Goal: Browse casually: Explore the website without a specific task or goal

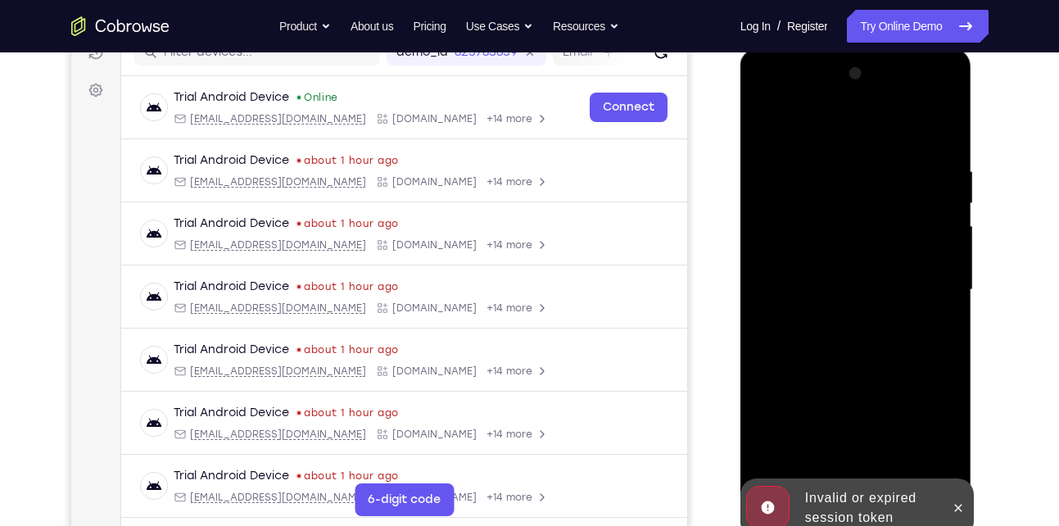
scroll to position [223, 0]
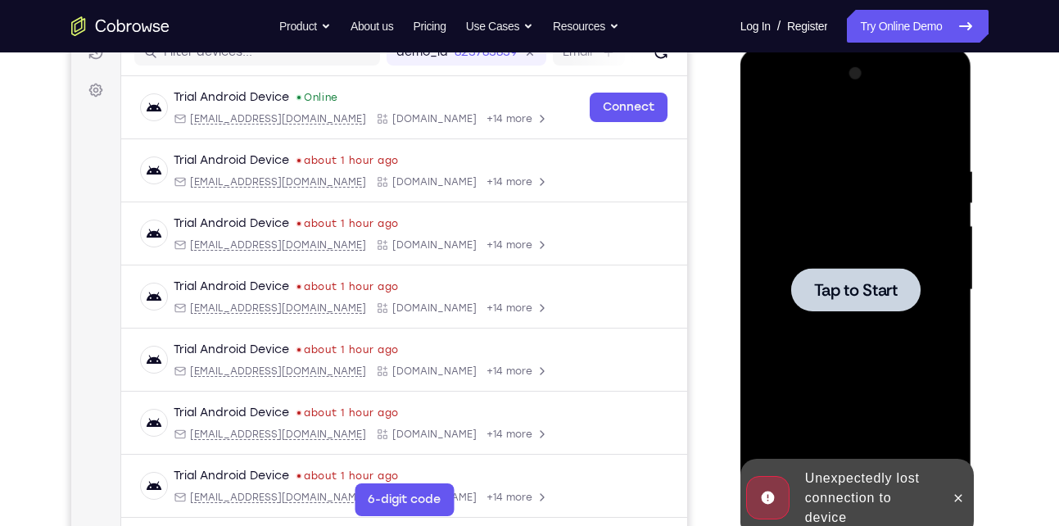
click at [798, 193] on div at bounding box center [855, 290] width 206 height 459
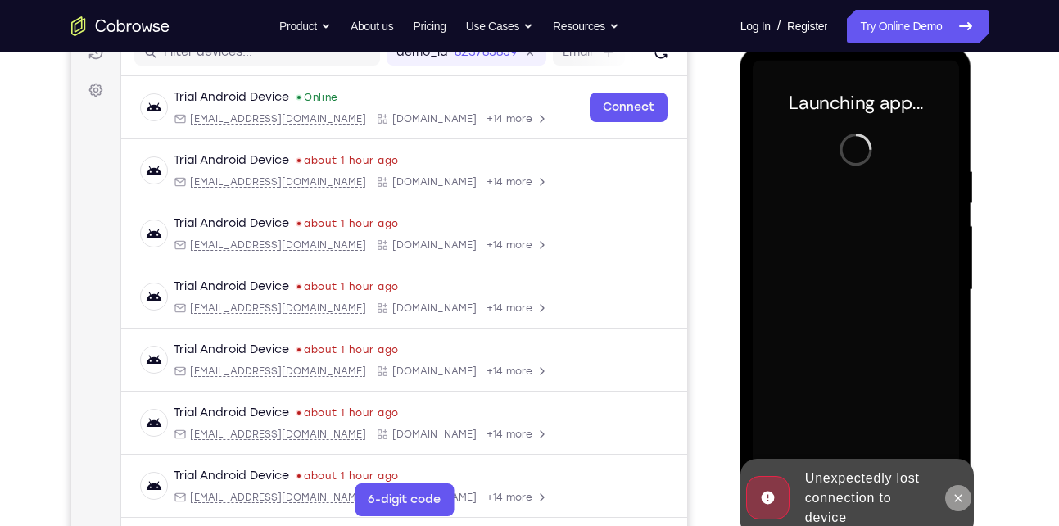
click at [956, 493] on icon at bounding box center [957, 497] width 13 height 13
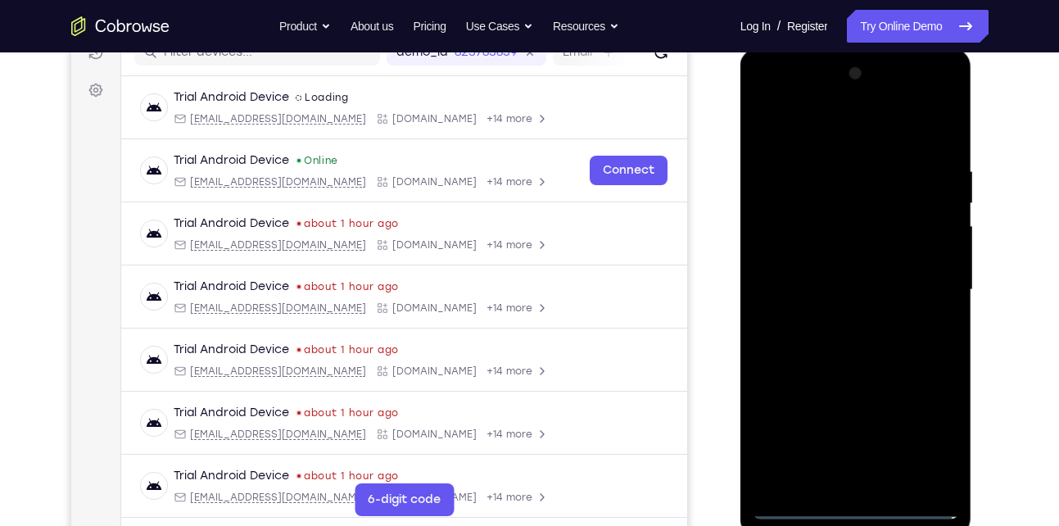
click at [855, 508] on div at bounding box center [855, 290] width 206 height 459
click at [918, 444] on div at bounding box center [855, 290] width 206 height 459
click at [771, 133] on div at bounding box center [855, 290] width 206 height 459
click at [920, 278] on div at bounding box center [855, 290] width 206 height 459
click at [837, 319] on div at bounding box center [855, 290] width 206 height 459
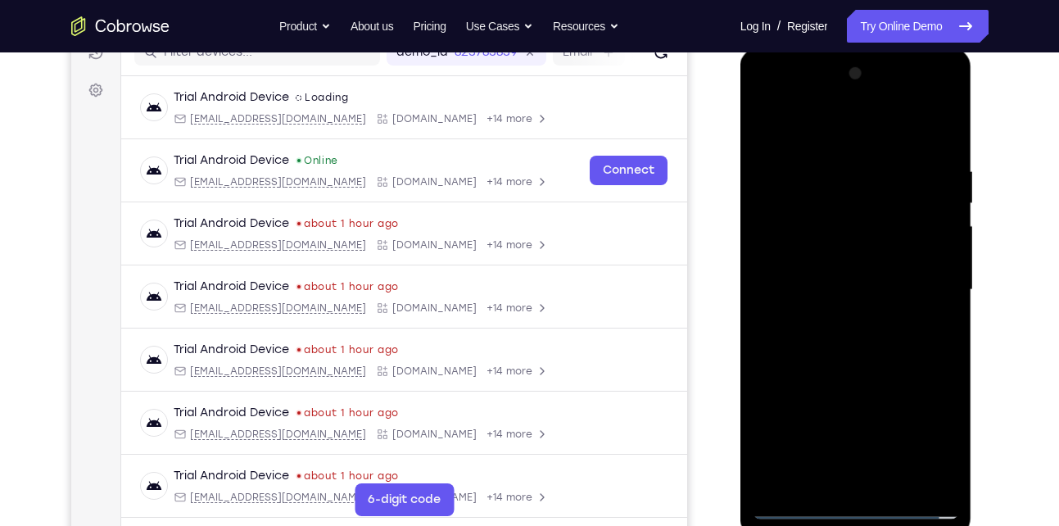
click at [812, 271] on div at bounding box center [855, 290] width 206 height 459
click at [816, 263] on div at bounding box center [855, 290] width 206 height 459
click at [818, 288] on div at bounding box center [855, 290] width 206 height 459
click at [888, 372] on div at bounding box center [855, 290] width 206 height 459
click at [938, 119] on div at bounding box center [855, 290] width 206 height 459
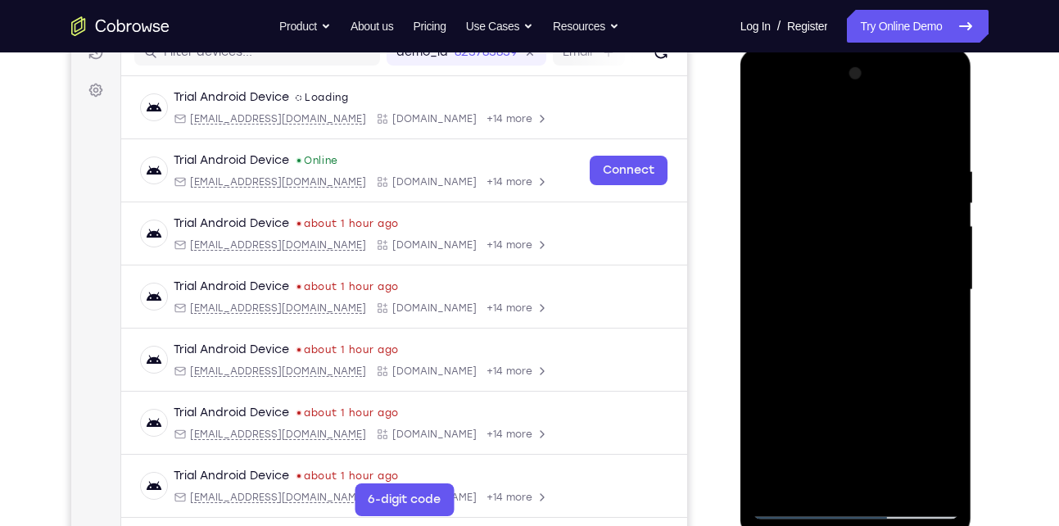
click at [944, 122] on div at bounding box center [855, 290] width 206 height 459
drag, startPoint x: 894, startPoint y: 230, endPoint x: 889, endPoint y: 412, distance: 181.8
click at [889, 412] on div at bounding box center [855, 290] width 206 height 459
drag, startPoint x: 876, startPoint y: 256, endPoint x: 862, endPoint y: 435, distance: 179.0
click at [862, 435] on div at bounding box center [855, 290] width 206 height 459
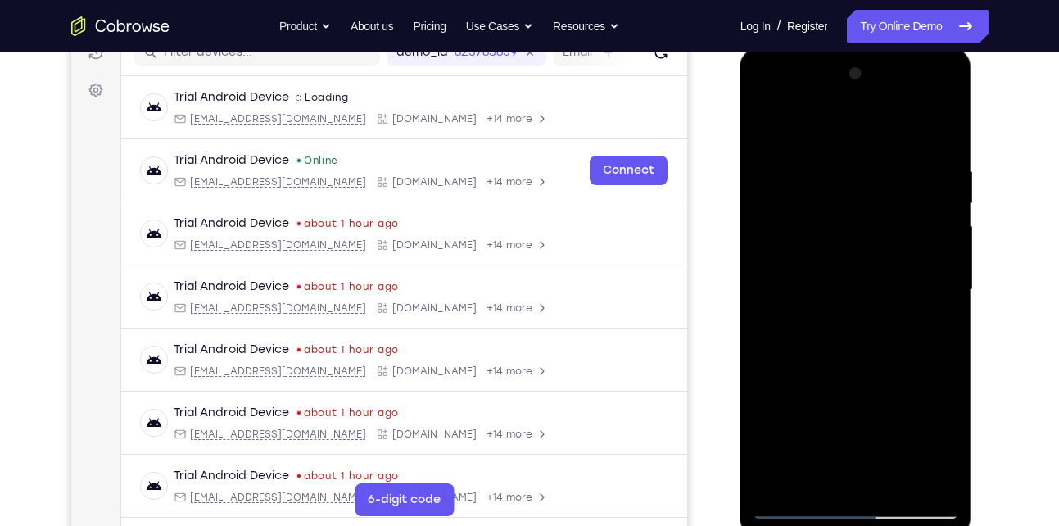
click at [897, 481] on div at bounding box center [855, 290] width 206 height 459
click at [865, 375] on div at bounding box center [855, 290] width 206 height 459
click at [764, 124] on div at bounding box center [855, 290] width 206 height 459
click at [829, 160] on div at bounding box center [855, 290] width 206 height 459
click at [915, 480] on div at bounding box center [855, 290] width 206 height 459
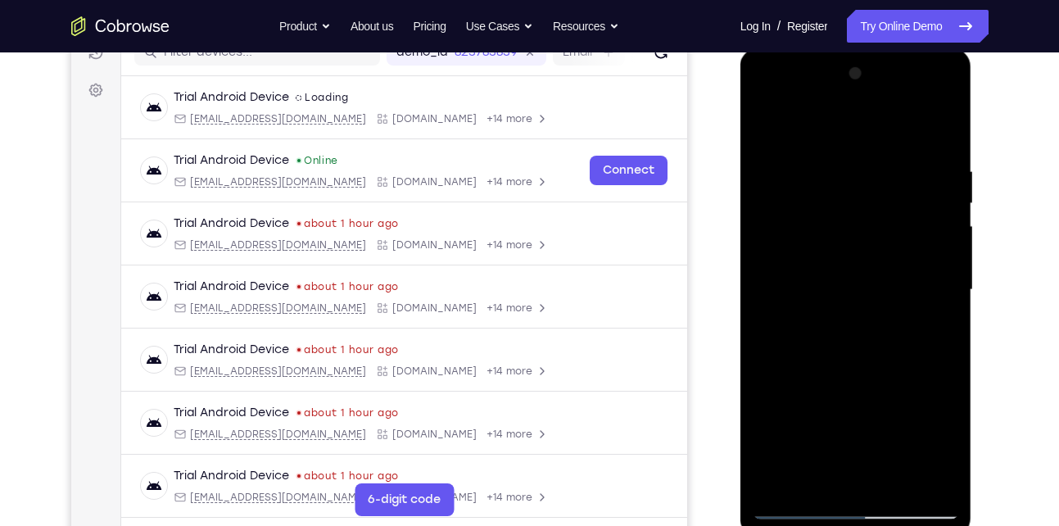
click at [943, 138] on div at bounding box center [855, 290] width 206 height 459
drag, startPoint x: 838, startPoint y: 336, endPoint x: 820, endPoint y: 256, distance: 81.6
click at [820, 256] on div at bounding box center [855, 290] width 206 height 459
click at [764, 355] on div at bounding box center [855, 290] width 206 height 459
drag, startPoint x: 838, startPoint y: 245, endPoint x: 828, endPoint y: 310, distance: 66.2
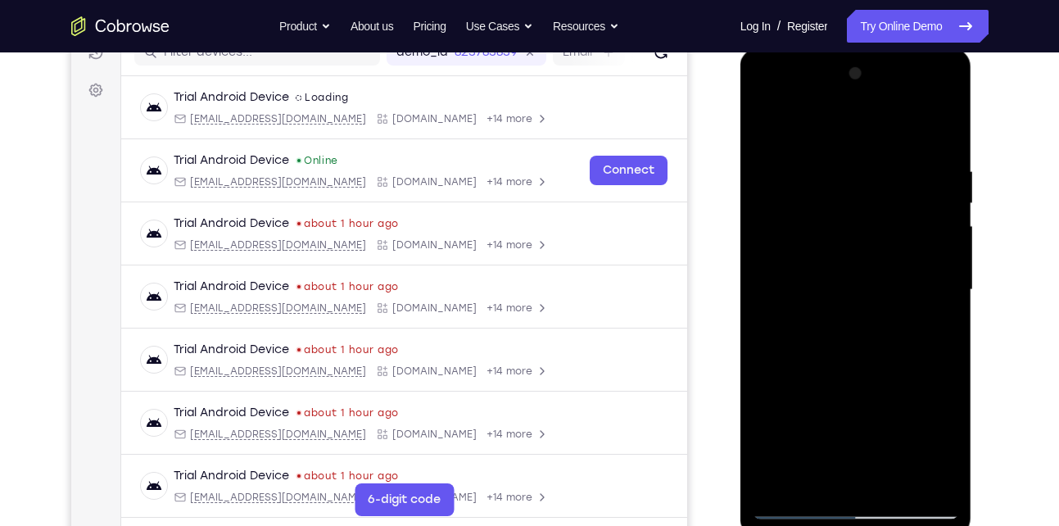
click at [828, 310] on div at bounding box center [855, 290] width 206 height 459
click at [765, 427] on div at bounding box center [855, 290] width 206 height 459
click at [940, 308] on div at bounding box center [855, 290] width 206 height 459
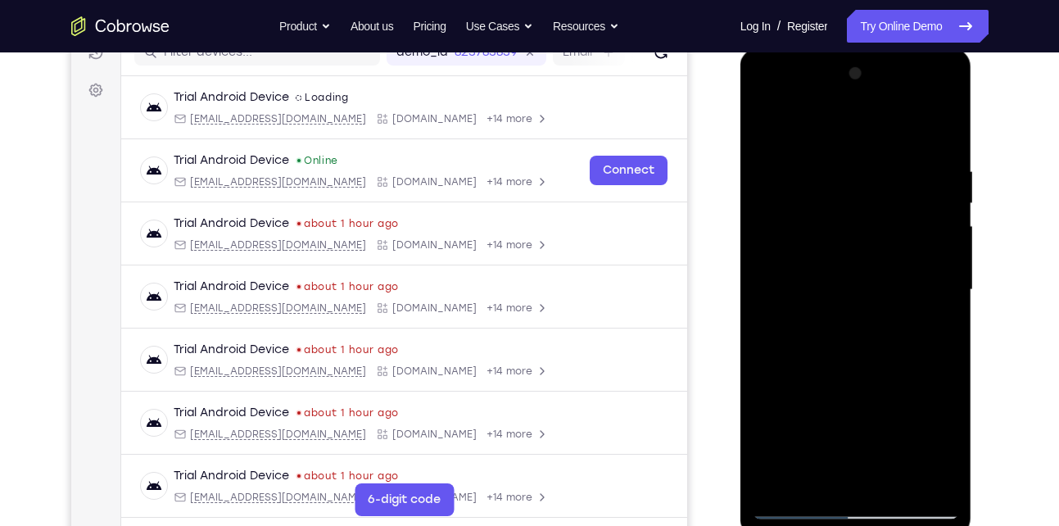
click at [940, 308] on div at bounding box center [855, 290] width 206 height 459
click at [872, 157] on div at bounding box center [855, 290] width 206 height 459
click at [928, 242] on div at bounding box center [855, 290] width 206 height 459
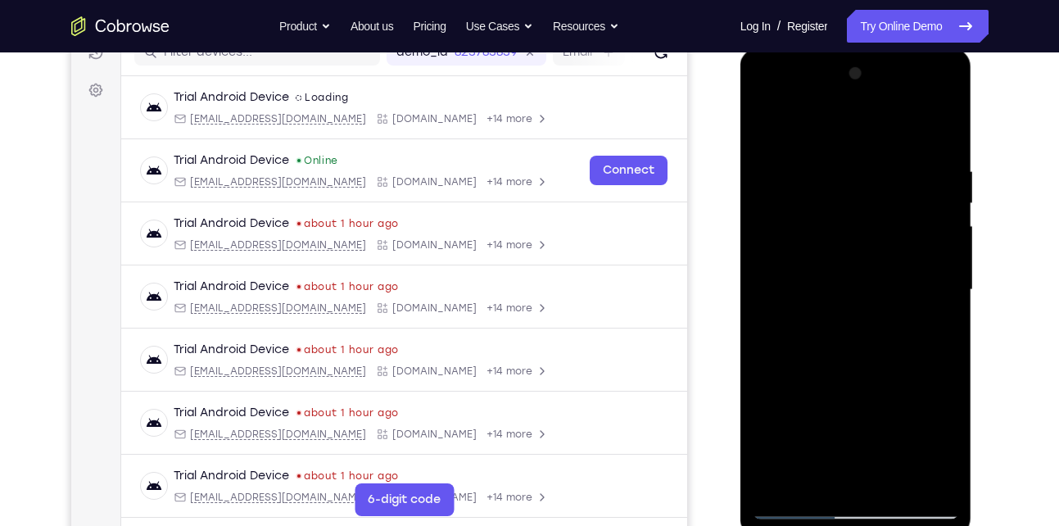
click at [928, 242] on div at bounding box center [855, 290] width 206 height 459
click at [945, 132] on div at bounding box center [855, 290] width 206 height 459
click at [942, 124] on div at bounding box center [855, 290] width 206 height 459
click at [769, 125] on div at bounding box center [855, 290] width 206 height 459
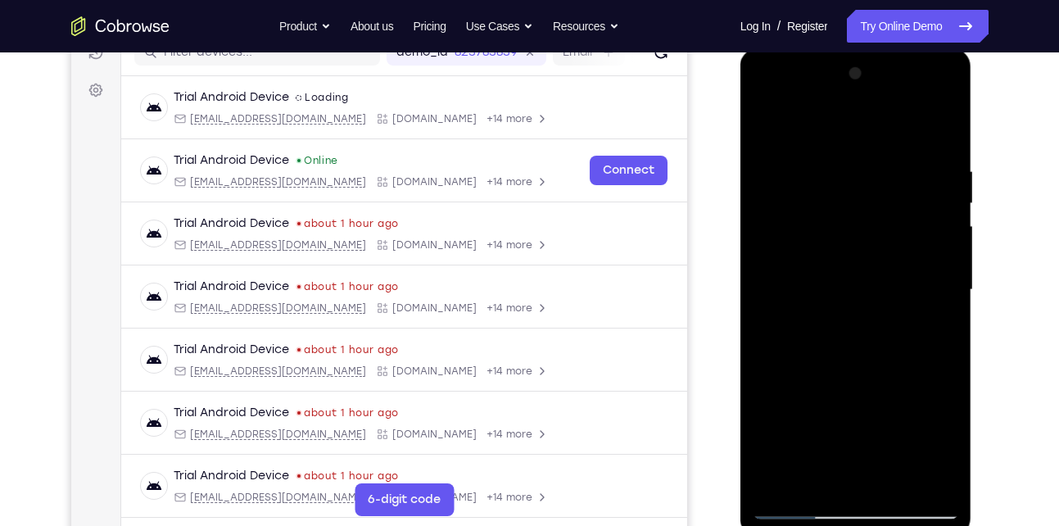
drag, startPoint x: 895, startPoint y: 247, endPoint x: 863, endPoint y: 386, distance: 142.0
click at [863, 386] on div at bounding box center [855, 290] width 206 height 459
drag, startPoint x: 889, startPoint y: 249, endPoint x: 865, endPoint y: 459, distance: 211.0
click at [865, 459] on div at bounding box center [855, 290] width 206 height 459
drag, startPoint x: 838, startPoint y: 227, endPoint x: 831, endPoint y: 424, distance: 197.4
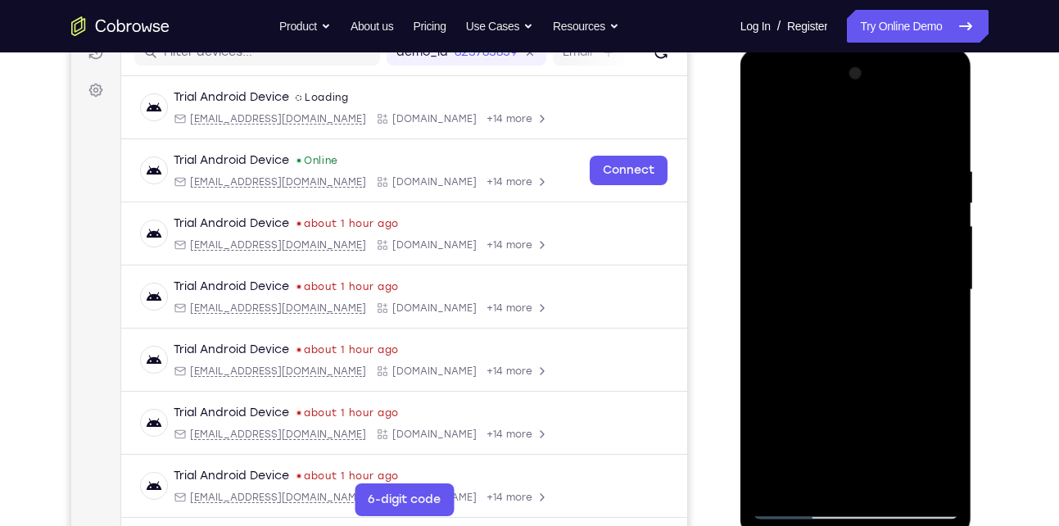
click at [831, 424] on div at bounding box center [855, 290] width 206 height 459
drag, startPoint x: 875, startPoint y: 374, endPoint x: 886, endPoint y: 310, distance: 64.7
click at [886, 310] on div at bounding box center [855, 290] width 206 height 459
drag, startPoint x: 808, startPoint y: 398, endPoint x: 818, endPoint y: 342, distance: 56.5
click at [818, 342] on div at bounding box center [855, 290] width 206 height 459
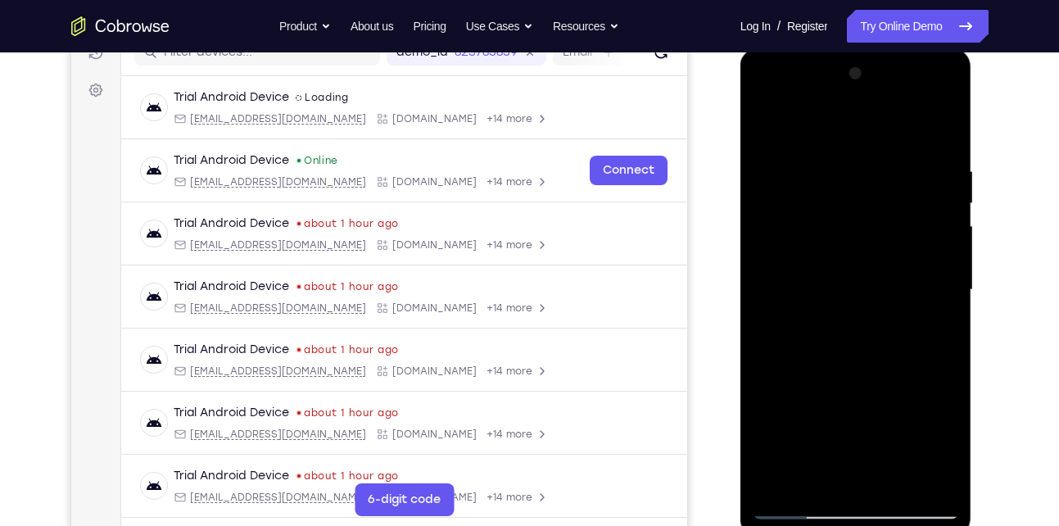
click at [768, 398] on div at bounding box center [855, 290] width 206 height 459
click at [943, 252] on div at bounding box center [855, 290] width 206 height 459
drag, startPoint x: 871, startPoint y: 332, endPoint x: 890, endPoint y: 65, distance: 268.4
click at [890, 65] on div at bounding box center [855, 290] width 206 height 459
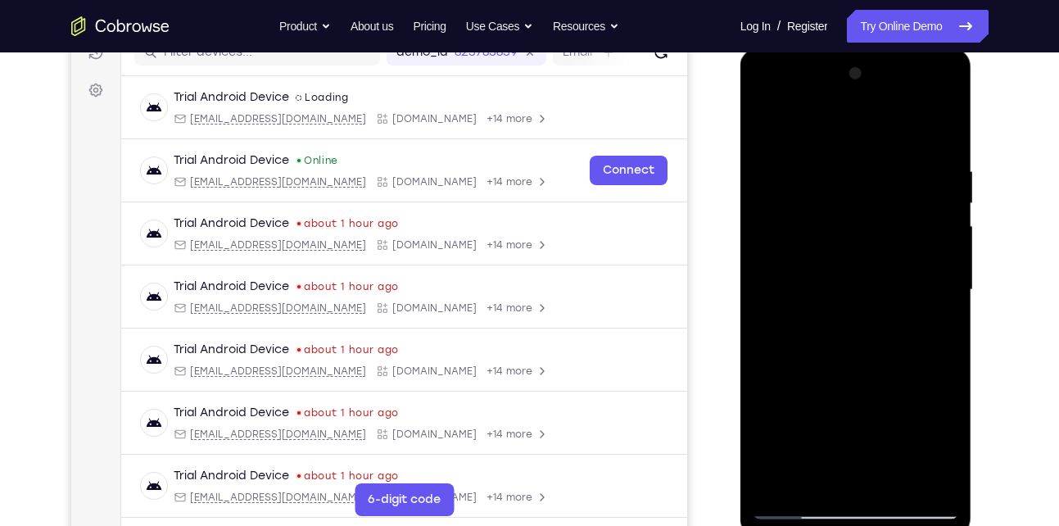
drag, startPoint x: 874, startPoint y: 382, endPoint x: 882, endPoint y: 124, distance: 258.9
click at [882, 124] on div at bounding box center [855, 290] width 206 height 459
drag, startPoint x: 870, startPoint y: 379, endPoint x: 914, endPoint y: 217, distance: 167.8
click at [914, 217] on div at bounding box center [855, 290] width 206 height 459
drag, startPoint x: 861, startPoint y: 370, endPoint x: 904, endPoint y: 99, distance: 274.5
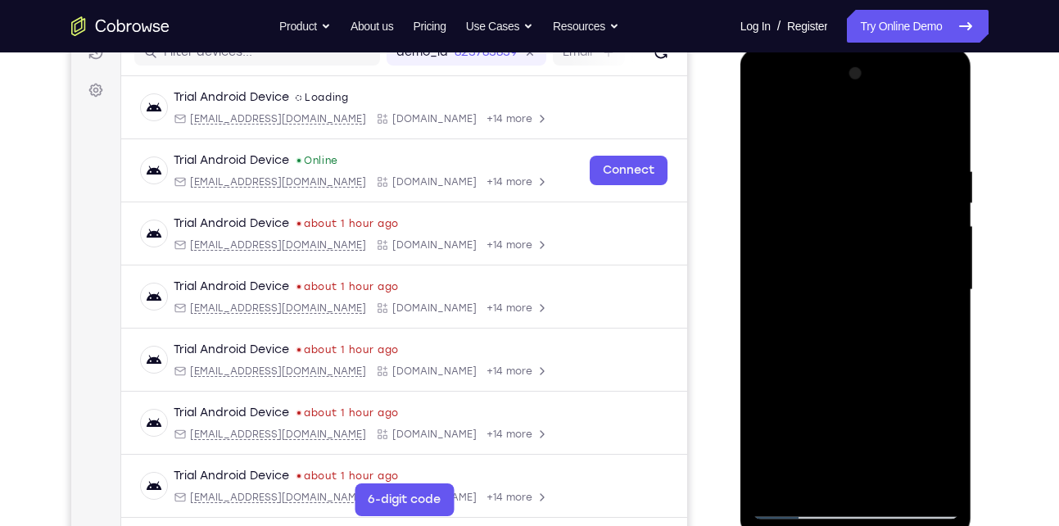
click at [904, 99] on div at bounding box center [855, 290] width 206 height 459
drag, startPoint x: 868, startPoint y: 319, endPoint x: 889, endPoint y: 149, distance: 170.8
click at [889, 149] on div at bounding box center [855, 290] width 206 height 459
click at [941, 123] on div at bounding box center [855, 290] width 206 height 459
drag, startPoint x: 866, startPoint y: 259, endPoint x: 832, endPoint y: 418, distance: 163.3
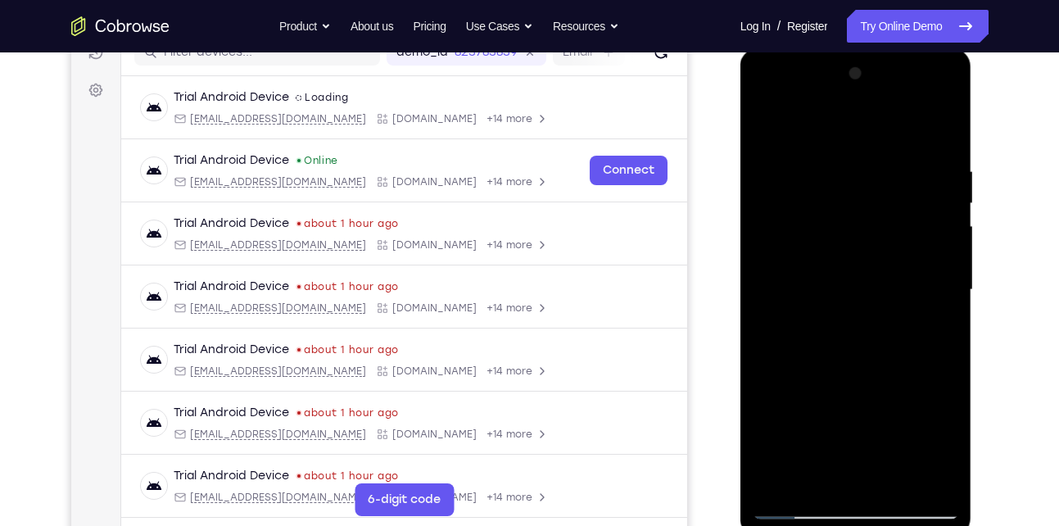
click at [832, 418] on div at bounding box center [855, 290] width 206 height 459
drag, startPoint x: 847, startPoint y: 230, endPoint x: 861, endPoint y: 457, distance: 227.2
click at [861, 457] on div at bounding box center [855, 290] width 206 height 459
click at [761, 124] on div at bounding box center [855, 290] width 206 height 459
click at [894, 481] on div at bounding box center [855, 290] width 206 height 459
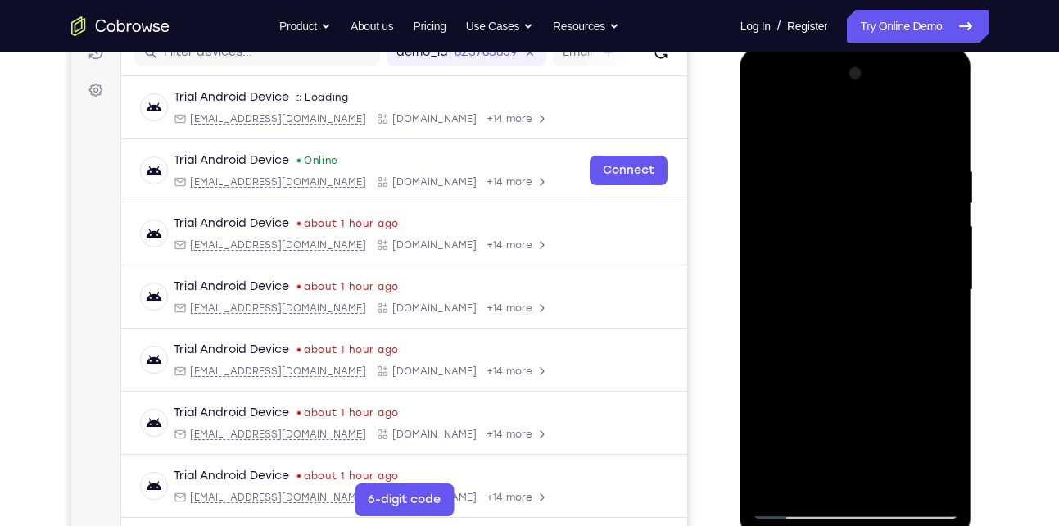
click at [878, 247] on div at bounding box center [855, 290] width 206 height 459
click at [938, 332] on div at bounding box center [855, 290] width 206 height 459
click at [937, 332] on div at bounding box center [855, 290] width 206 height 459
drag, startPoint x: 825, startPoint y: 251, endPoint x: 824, endPoint y: 265, distance: 14.0
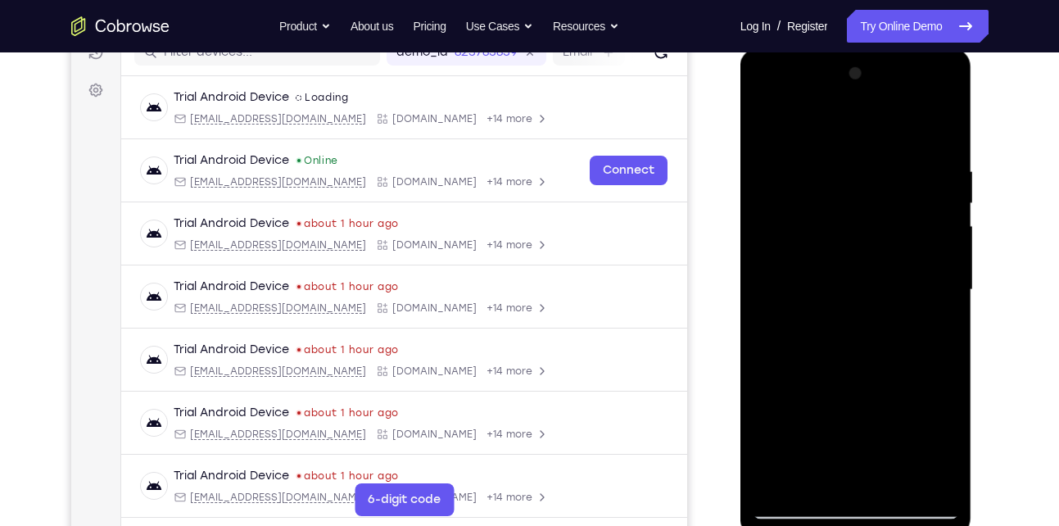
click at [824, 265] on div at bounding box center [855, 290] width 206 height 459
click at [857, 409] on div at bounding box center [855, 290] width 206 height 459
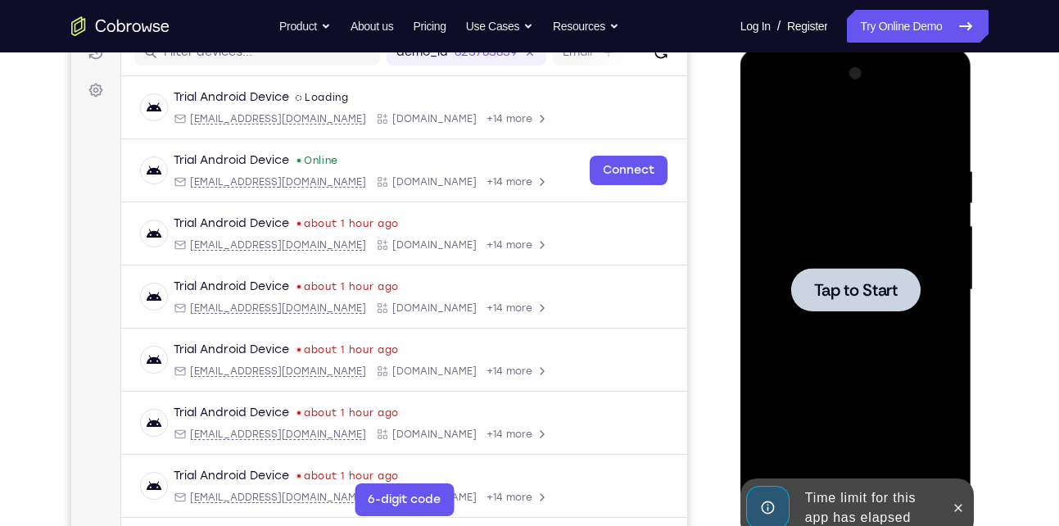
click at [890, 213] on div at bounding box center [855, 290] width 206 height 459
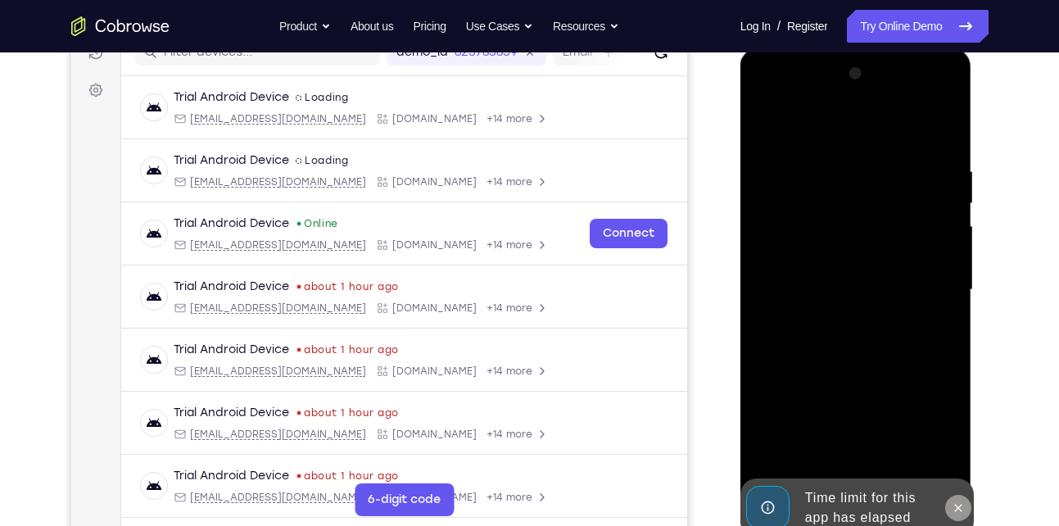
click at [957, 502] on icon at bounding box center [957, 507] width 13 height 13
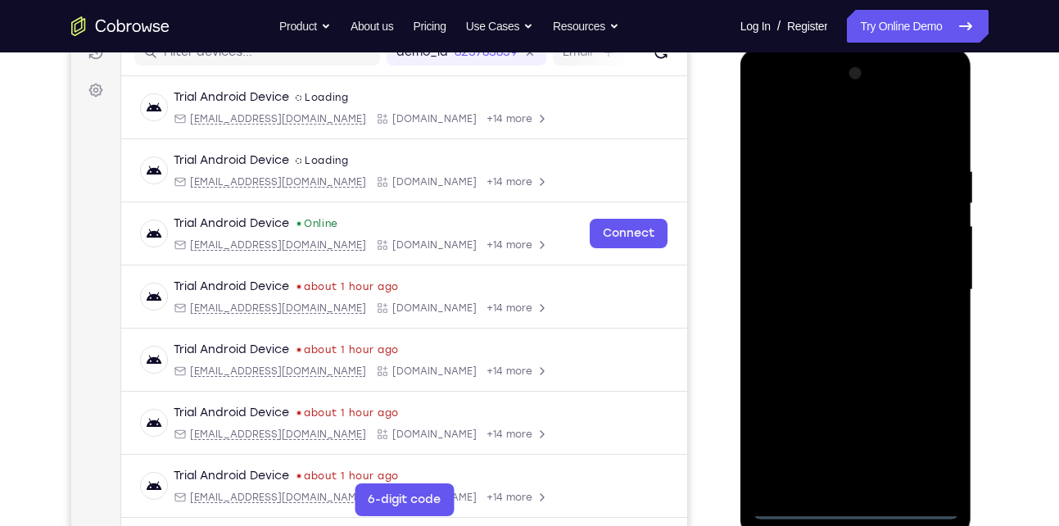
click at [856, 499] on div at bounding box center [855, 290] width 206 height 459
click at [854, 504] on div at bounding box center [855, 290] width 206 height 459
click at [929, 446] on div at bounding box center [855, 290] width 206 height 459
click at [776, 130] on div at bounding box center [855, 290] width 206 height 459
click at [924, 286] on div at bounding box center [855, 290] width 206 height 459
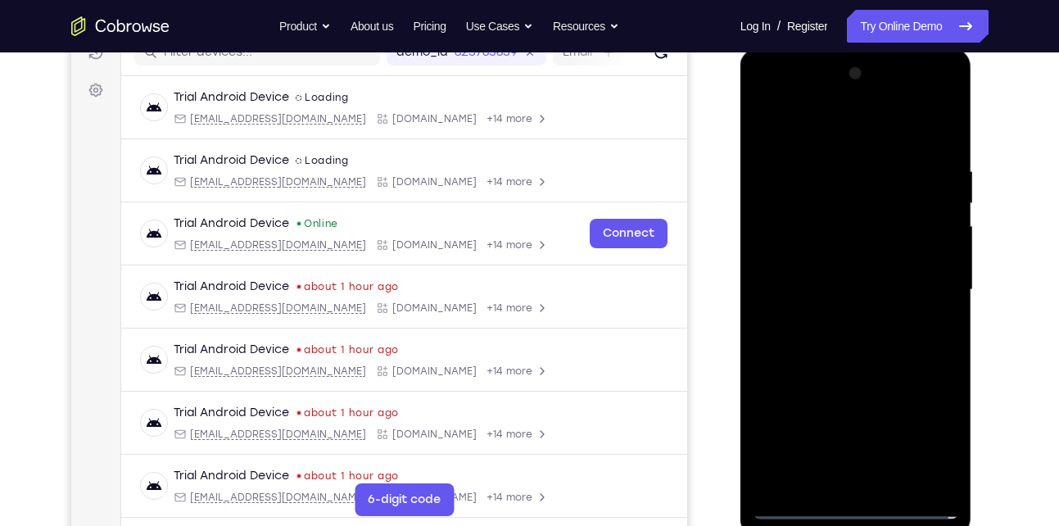
click at [830, 319] on div at bounding box center [855, 290] width 206 height 459
click at [846, 274] on div at bounding box center [855, 290] width 206 height 459
click at [868, 255] on div at bounding box center [855, 290] width 206 height 459
click at [866, 285] on div at bounding box center [855, 290] width 206 height 459
click at [836, 347] on div at bounding box center [855, 290] width 206 height 459
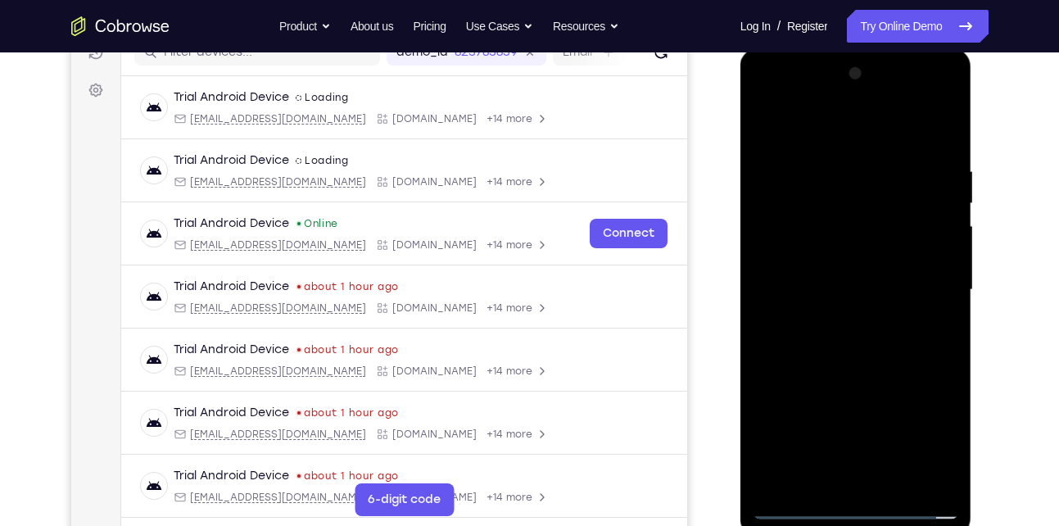
click at [863, 333] on div at bounding box center [855, 290] width 206 height 459
click at [893, 483] on div at bounding box center [855, 290] width 206 height 459
click at [868, 359] on div at bounding box center [855, 290] width 206 height 459
click at [898, 480] on div at bounding box center [855, 290] width 206 height 459
click at [843, 375] on div at bounding box center [855, 290] width 206 height 459
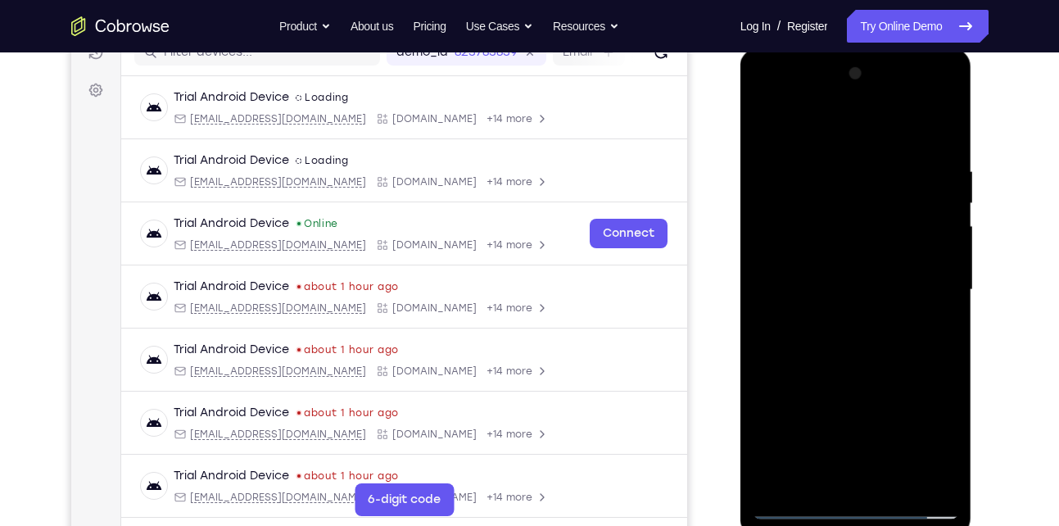
click at [858, 251] on div at bounding box center [855, 290] width 206 height 459
click at [934, 329] on div at bounding box center [855, 290] width 206 height 459
click at [859, 301] on div at bounding box center [855, 290] width 206 height 459
click at [911, 445] on div at bounding box center [855, 290] width 206 height 459
click at [938, 328] on div at bounding box center [855, 290] width 206 height 459
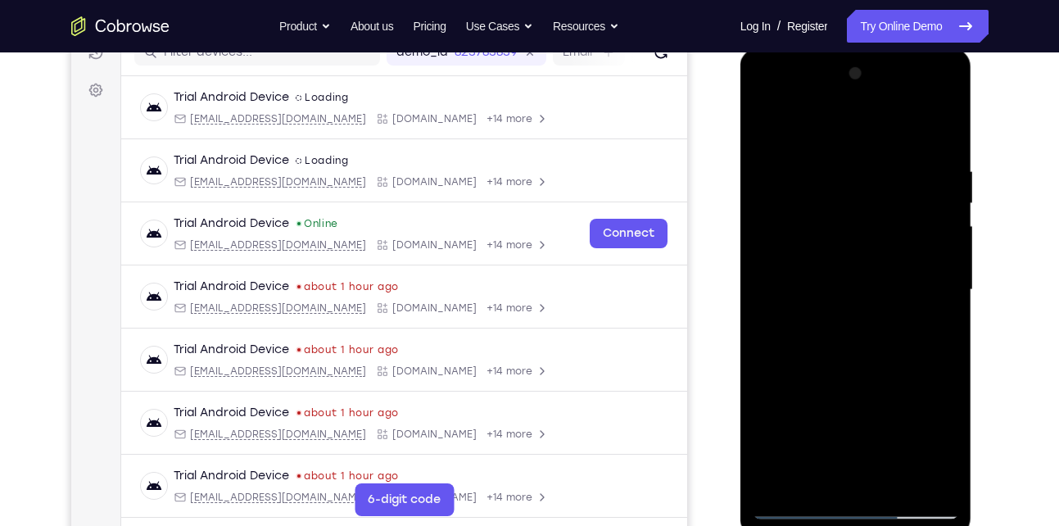
click at [942, 440] on div at bounding box center [855, 290] width 206 height 459
click at [932, 330] on div at bounding box center [855, 290] width 206 height 459
click at [932, 329] on div at bounding box center [855, 290] width 206 height 459
click at [760, 127] on div at bounding box center [855, 290] width 206 height 459
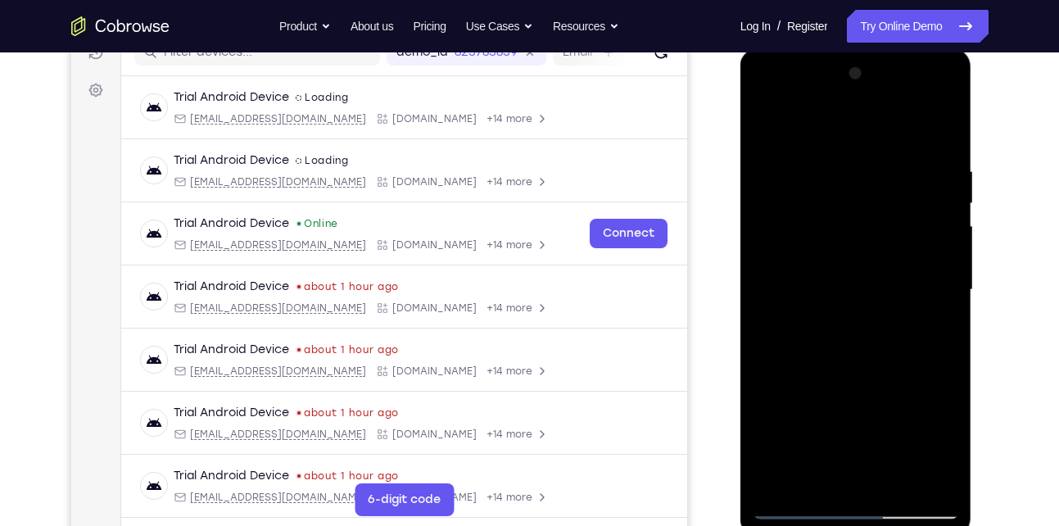
click at [773, 120] on div at bounding box center [855, 290] width 206 height 459
drag, startPoint x: 820, startPoint y: 196, endPoint x: 824, endPoint y: 319, distance: 122.9
click at [824, 319] on div at bounding box center [855, 290] width 206 height 459
click at [769, 438] on div at bounding box center [855, 290] width 206 height 459
drag, startPoint x: 851, startPoint y: 369, endPoint x: 857, endPoint y: 133, distance: 236.7
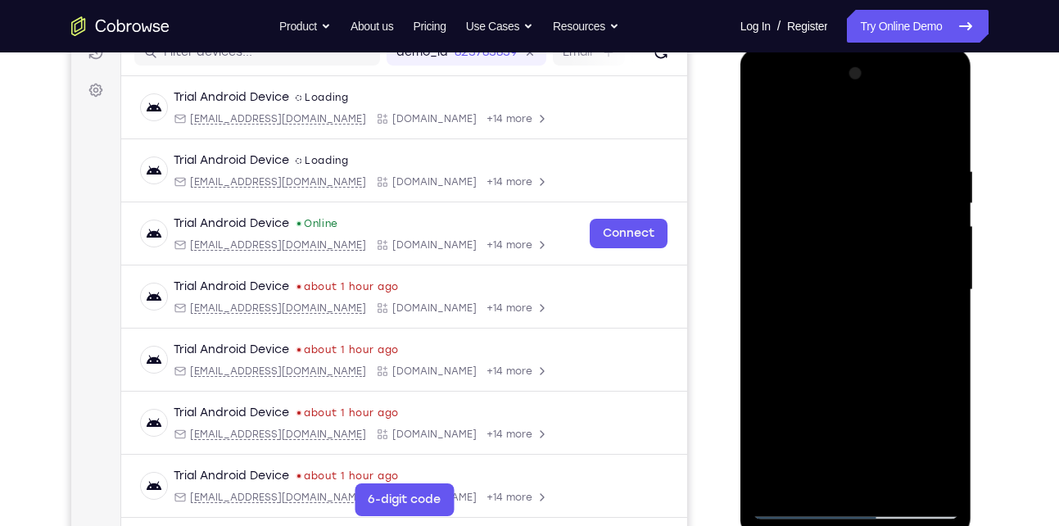
click at [857, 133] on div at bounding box center [855, 290] width 206 height 459
drag, startPoint x: 887, startPoint y: 390, endPoint x: 888, endPoint y: 242, distance: 148.2
click at [888, 242] on div at bounding box center [855, 290] width 206 height 459
click at [768, 406] on div at bounding box center [855, 290] width 206 height 459
drag, startPoint x: 888, startPoint y: 436, endPoint x: 843, endPoint y: 173, distance: 267.3
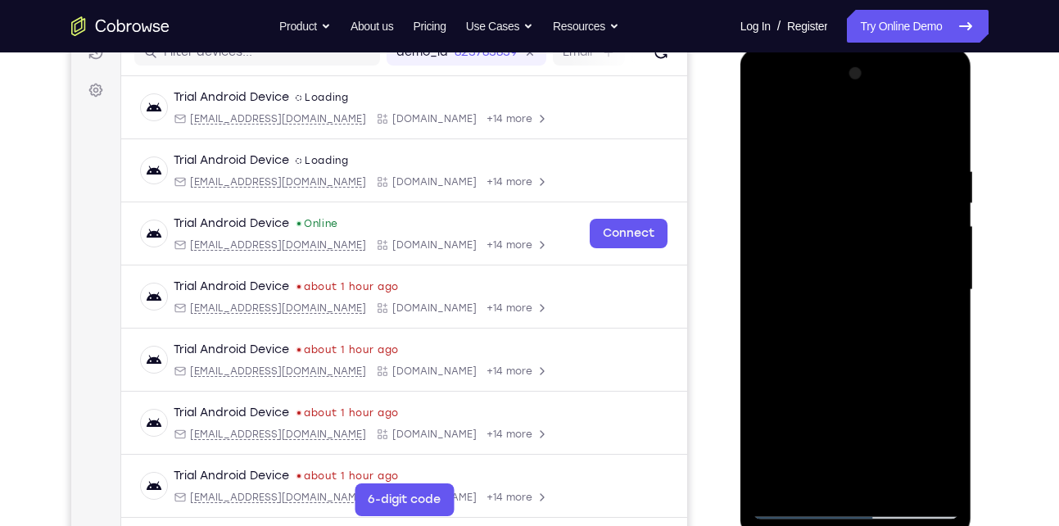
click at [843, 173] on div at bounding box center [855, 290] width 206 height 459
drag, startPoint x: 871, startPoint y: 408, endPoint x: 876, endPoint y: 260, distance: 148.3
click at [876, 260] on div at bounding box center [855, 290] width 206 height 459
drag, startPoint x: 893, startPoint y: 329, endPoint x: 830, endPoint y: 43, distance: 292.6
click at [830, 48] on html "Online web based iOS Simulators and Android Emulators. Run iPhone, iPad, Mobile…" at bounding box center [856, 293] width 233 height 491
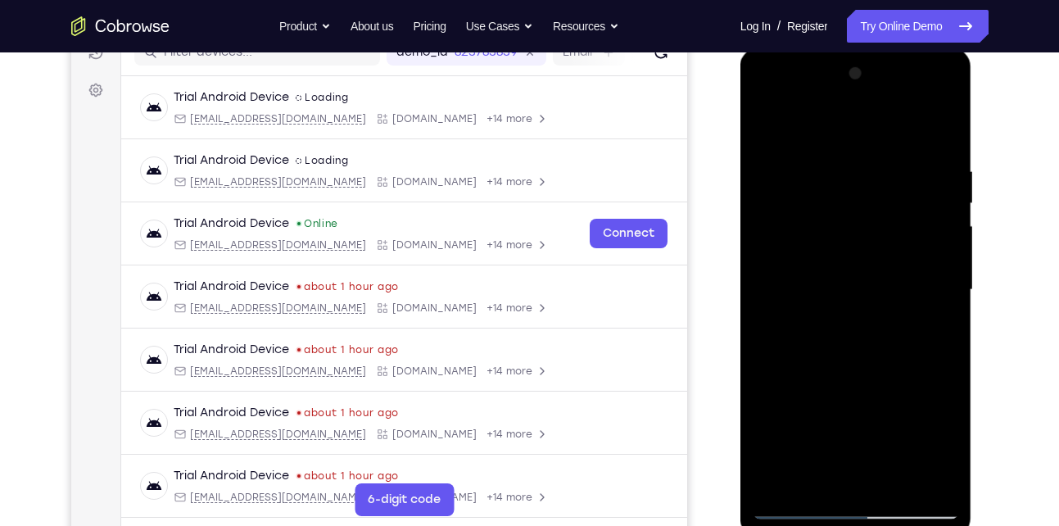
drag, startPoint x: 835, startPoint y: 364, endPoint x: 752, endPoint y: 52, distance: 323.0
click at [752, 52] on div at bounding box center [856, 292] width 232 height 488
click at [894, 480] on div at bounding box center [855, 290] width 206 height 459
click at [820, 243] on div at bounding box center [855, 290] width 206 height 459
click at [938, 332] on div at bounding box center [855, 290] width 206 height 459
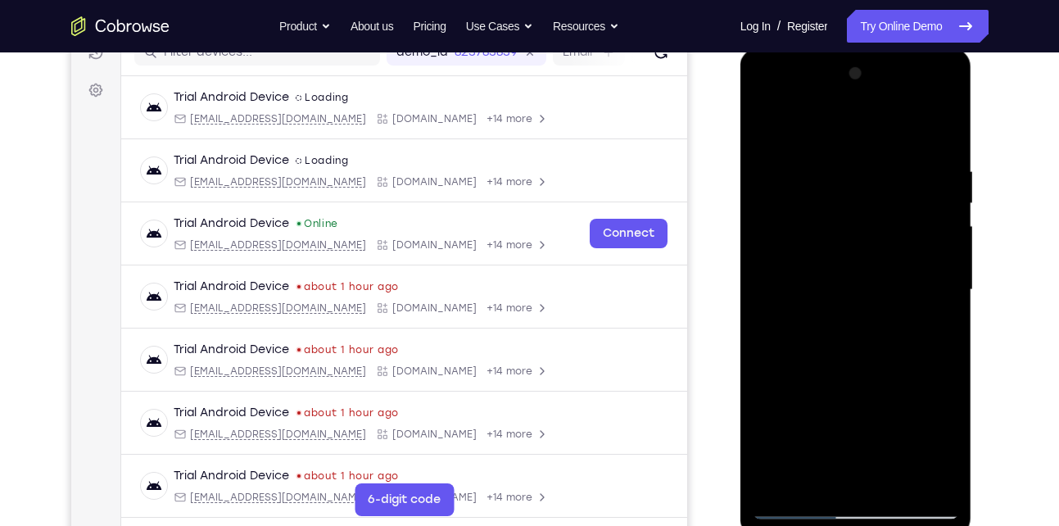
click at [844, 247] on div at bounding box center [855, 290] width 206 height 459
click at [872, 399] on div at bounding box center [855, 290] width 206 height 459
click at [933, 208] on div at bounding box center [855, 290] width 206 height 459
click at [843, 468] on div at bounding box center [855, 290] width 206 height 459
click at [945, 449] on div at bounding box center [855, 290] width 206 height 459
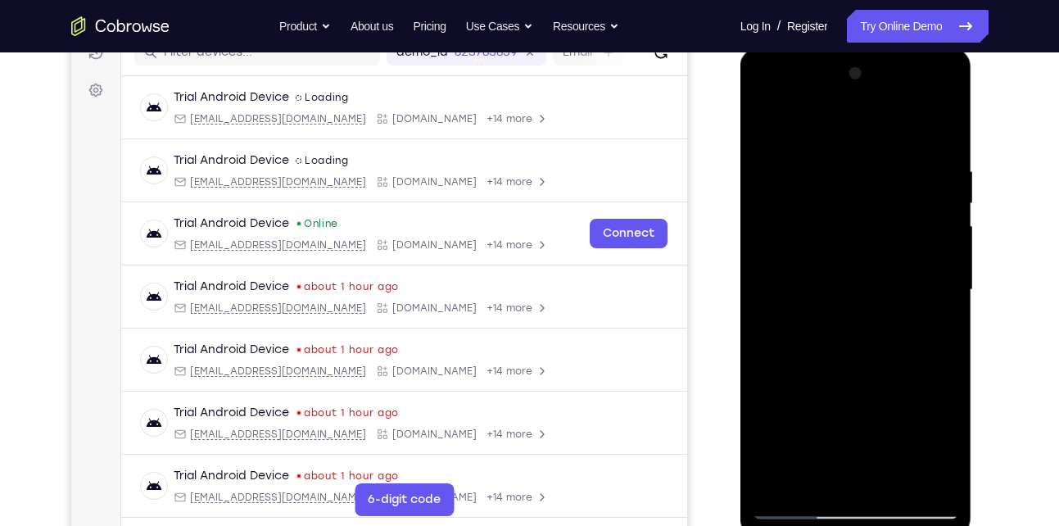
click at [937, 326] on div at bounding box center [855, 290] width 206 height 459
click at [938, 333] on div at bounding box center [855, 290] width 206 height 459
click at [790, 128] on div at bounding box center [855, 290] width 206 height 459
click at [774, 255] on div at bounding box center [855, 290] width 206 height 459
click at [942, 84] on div at bounding box center [855, 290] width 206 height 459
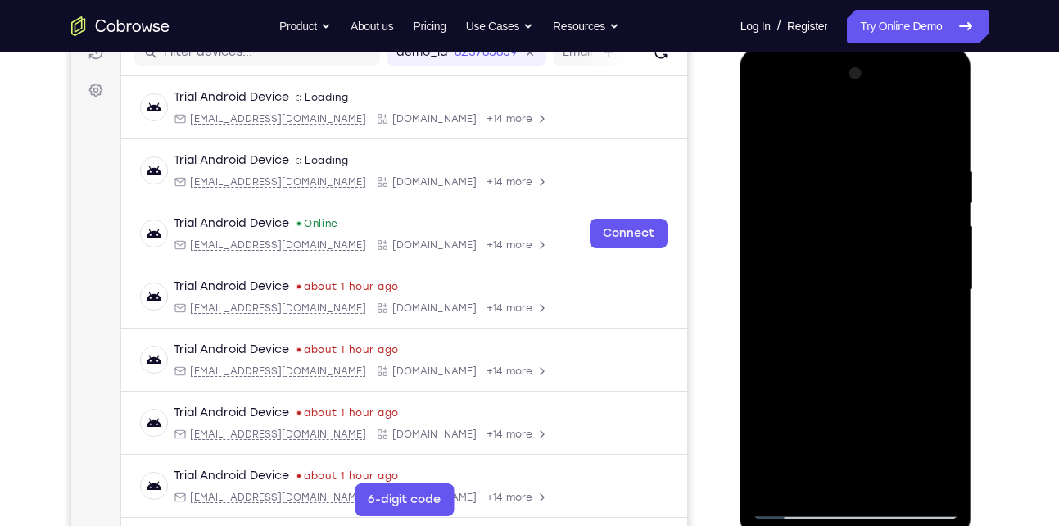
click at [766, 280] on div at bounding box center [855, 290] width 206 height 459
click at [933, 297] on div at bounding box center [855, 290] width 206 height 459
click at [936, 79] on div at bounding box center [855, 290] width 206 height 459
click at [875, 285] on div at bounding box center [855, 290] width 206 height 459
click at [854, 232] on div at bounding box center [855, 290] width 206 height 459
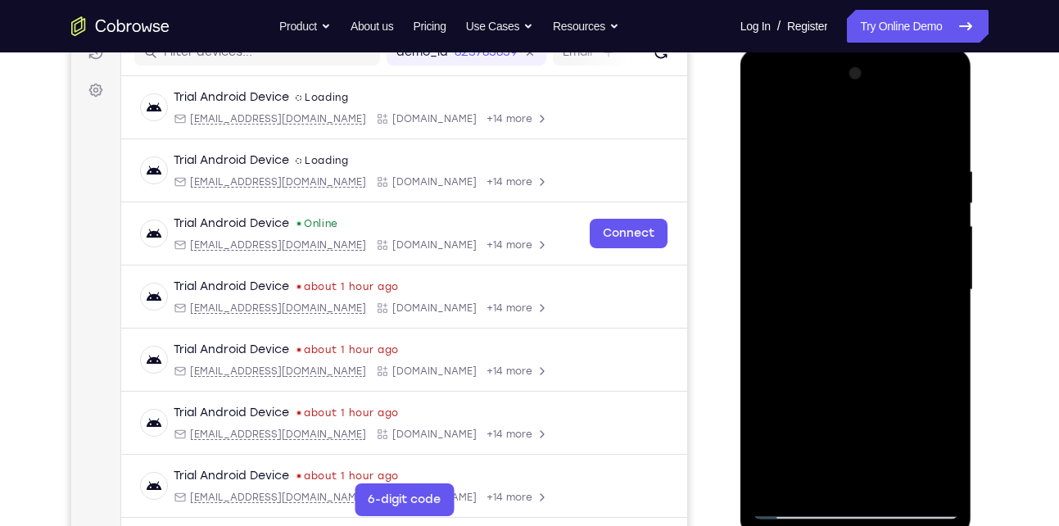
click at [937, 82] on div at bounding box center [855, 290] width 206 height 459
click at [892, 473] on div at bounding box center [855, 290] width 206 height 459
click at [828, 238] on div at bounding box center [855, 290] width 206 height 459
click at [940, 332] on div at bounding box center [855, 290] width 206 height 459
click at [933, 332] on div at bounding box center [855, 290] width 206 height 459
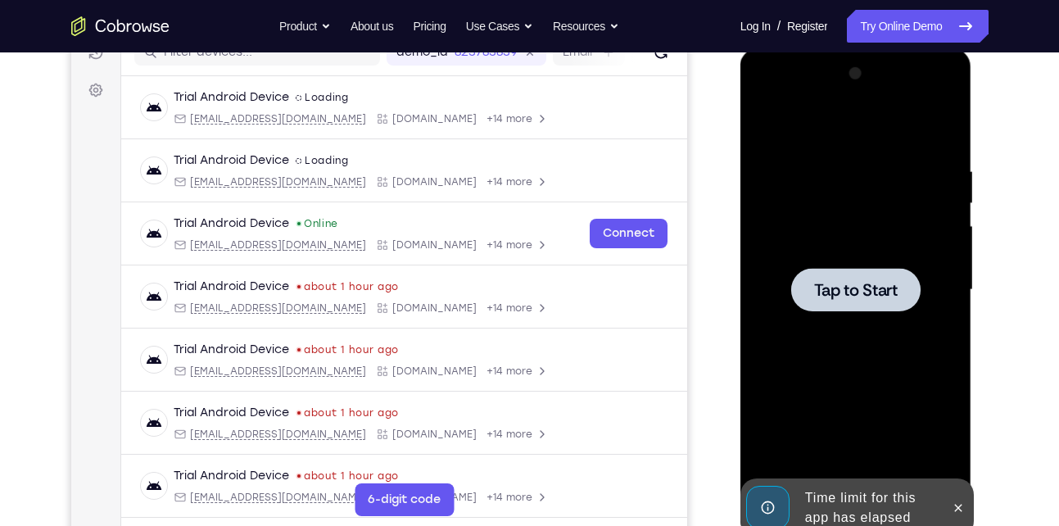
click at [933, 268] on div at bounding box center [855, 290] width 206 height 459
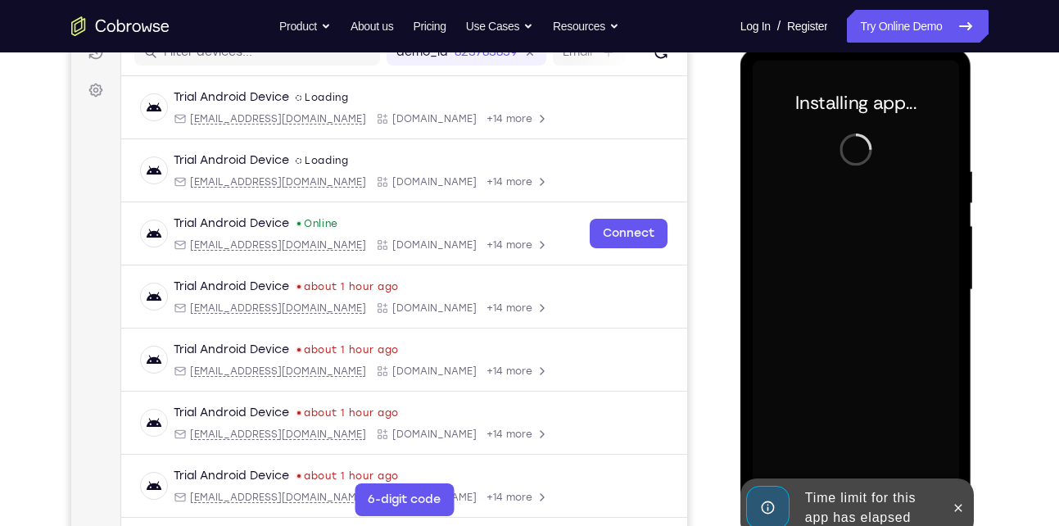
scroll to position [276, 0]
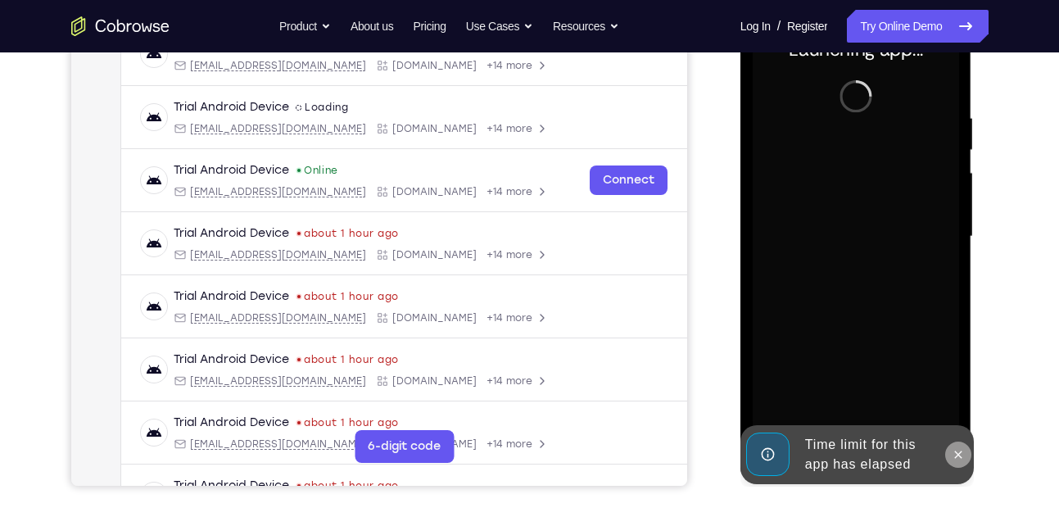
click at [962, 450] on icon at bounding box center [957, 454] width 13 height 13
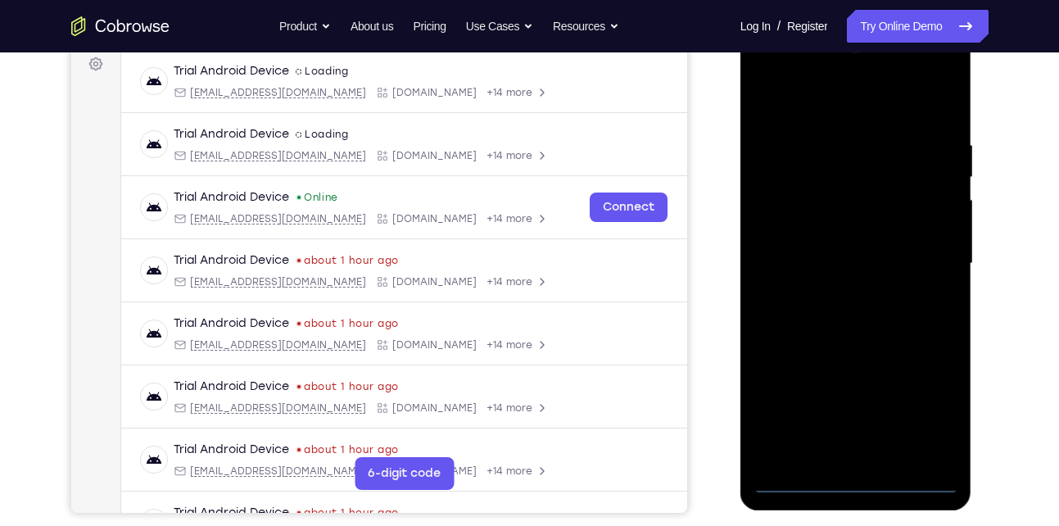
scroll to position [247, 0]
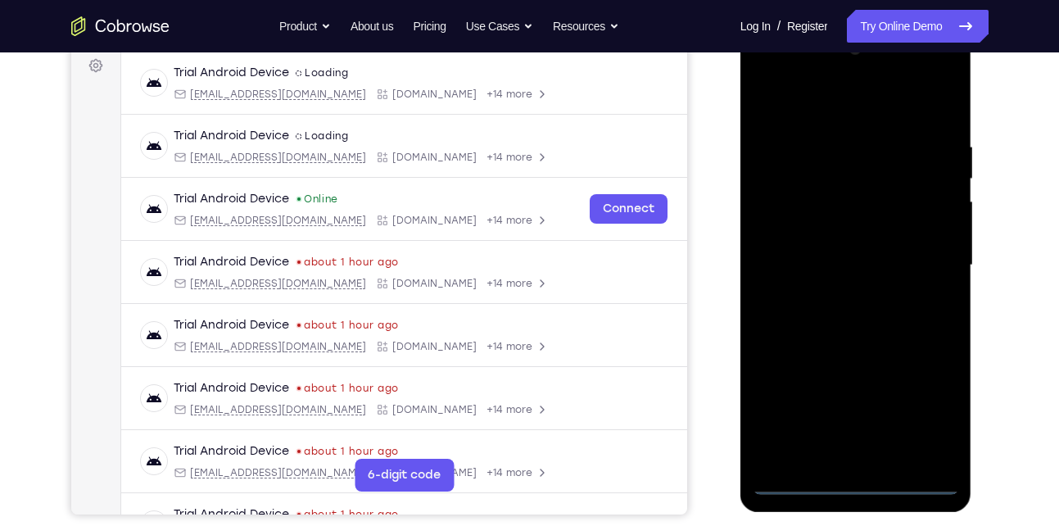
click at [862, 486] on div at bounding box center [855, 265] width 206 height 459
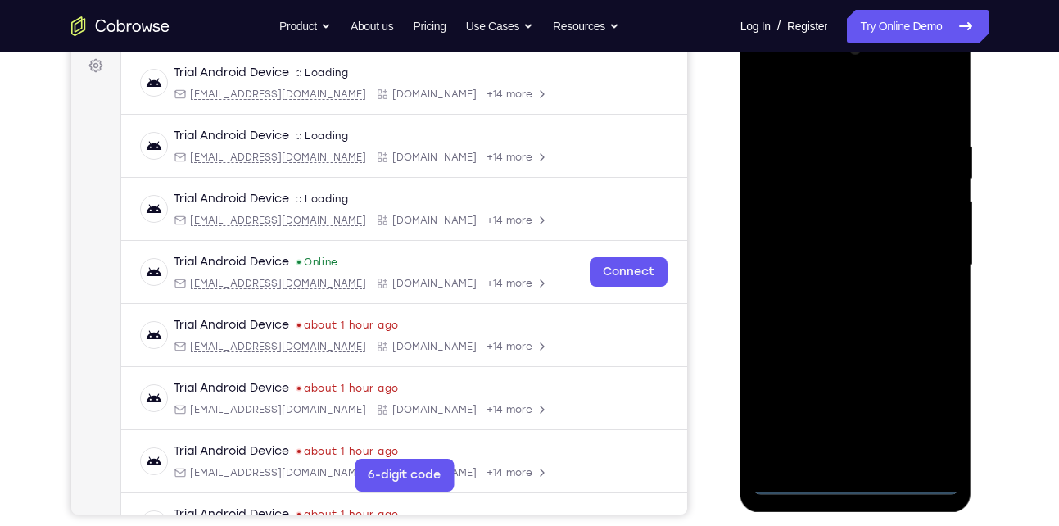
click at [929, 409] on div at bounding box center [855, 265] width 206 height 459
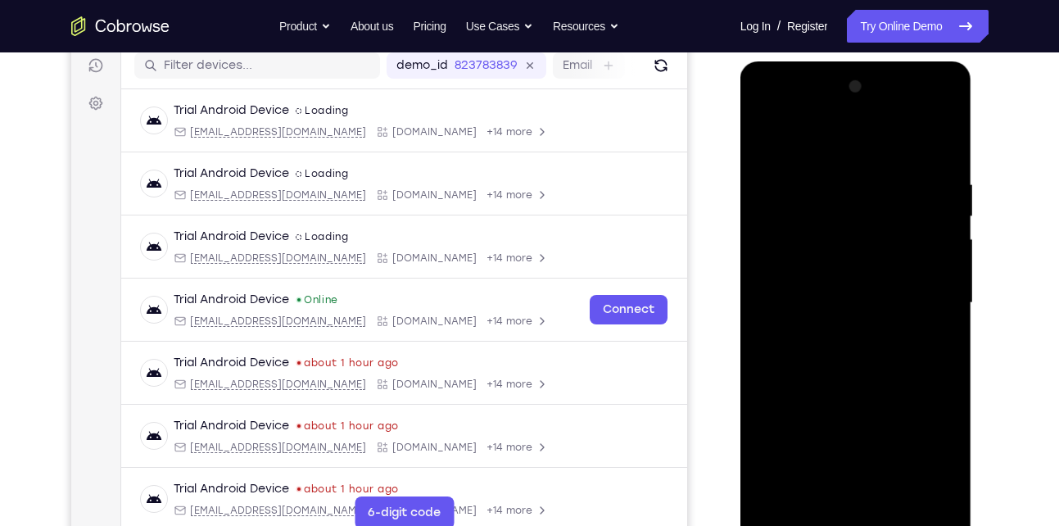
scroll to position [209, 0]
click at [806, 141] on div at bounding box center [855, 304] width 206 height 459
click at [921, 291] on div at bounding box center [855, 304] width 206 height 459
click at [841, 332] on div at bounding box center [855, 304] width 206 height 459
click at [833, 298] on div at bounding box center [855, 304] width 206 height 459
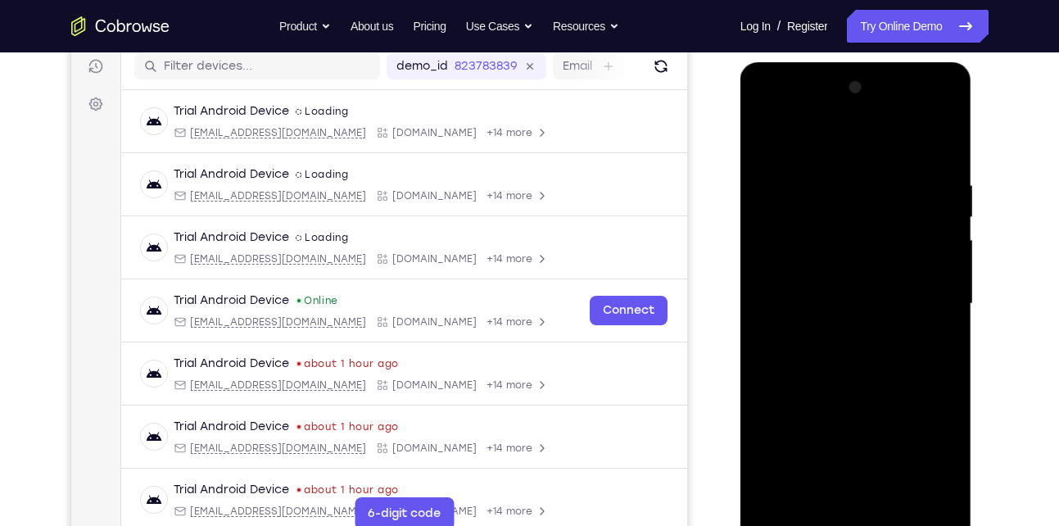
click at [864, 276] on div at bounding box center [855, 304] width 206 height 459
click at [853, 301] on div at bounding box center [855, 304] width 206 height 459
click at [838, 351] on div at bounding box center [855, 304] width 206 height 459
click at [891, 502] on div at bounding box center [855, 304] width 206 height 459
click at [888, 387] on div at bounding box center [855, 304] width 206 height 459
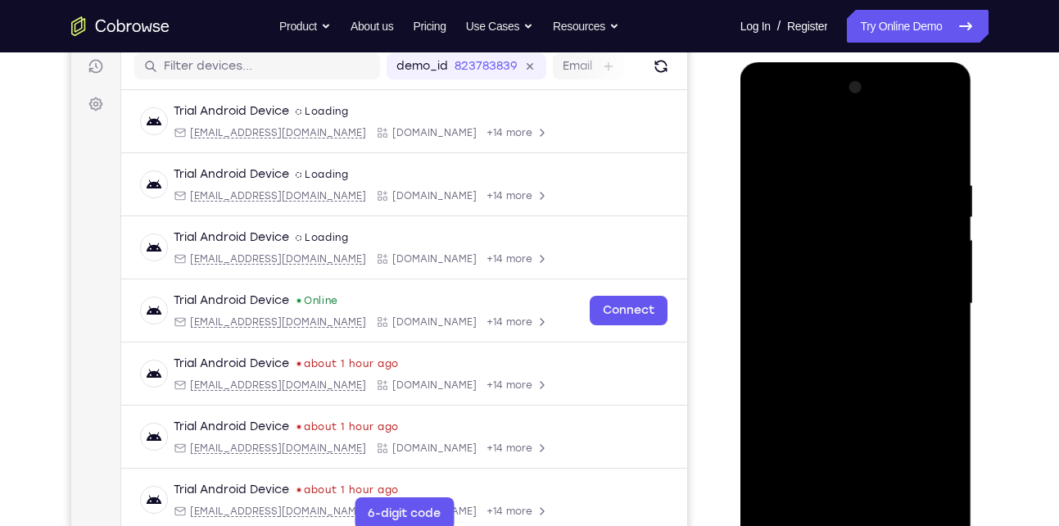
click at [896, 491] on div at bounding box center [855, 304] width 206 height 459
click at [850, 389] on div at bounding box center [855, 304] width 206 height 459
click at [852, 256] on div at bounding box center [855, 304] width 206 height 459
click at [879, 364] on div at bounding box center [855, 304] width 206 height 459
click at [845, 485] on div at bounding box center [855, 304] width 206 height 459
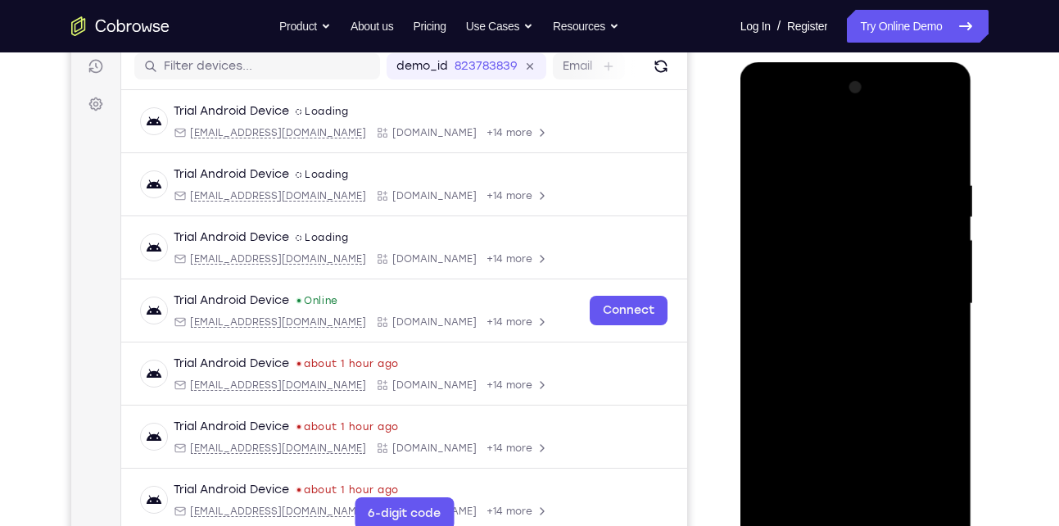
click at [937, 346] on div at bounding box center [855, 304] width 206 height 459
click at [934, 346] on div at bounding box center [855, 304] width 206 height 459
click at [819, 494] on div at bounding box center [855, 304] width 206 height 459
click at [875, 422] on div at bounding box center [855, 304] width 206 height 459
click at [933, 329] on div at bounding box center [855, 304] width 206 height 459
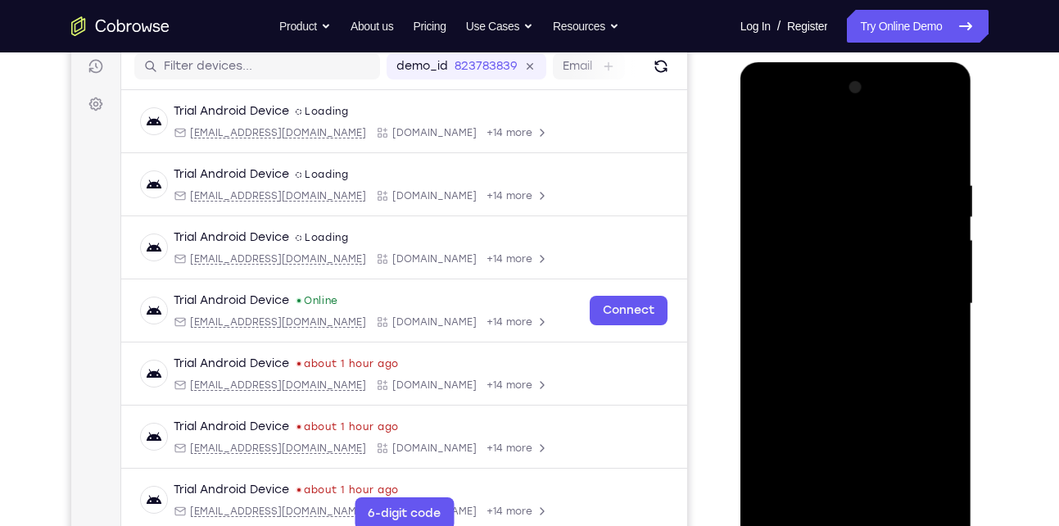
click at [771, 147] on div at bounding box center [855, 304] width 206 height 459
